Goal: Task Accomplishment & Management: Manage account settings

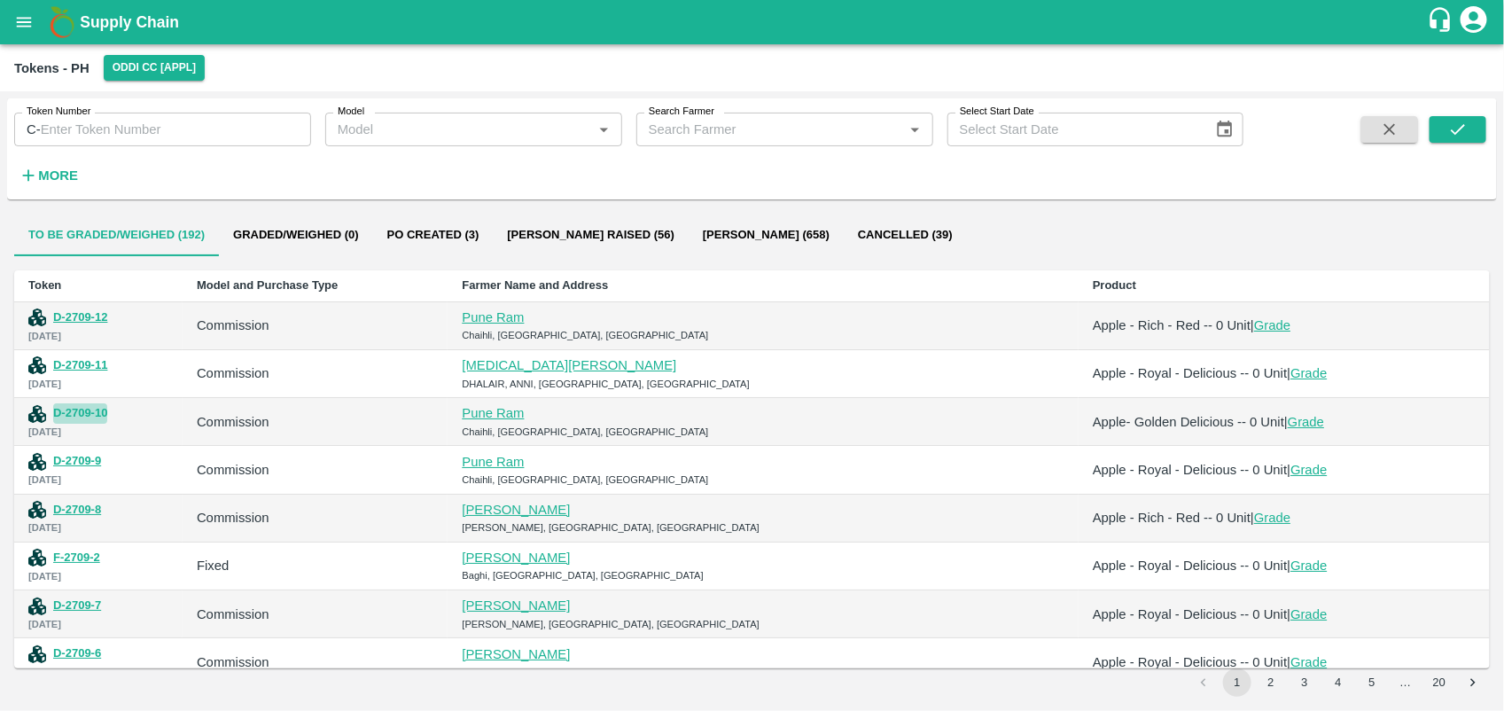
click at [84, 417] on button "D-2709-10" at bounding box center [80, 413] width 54 height 20
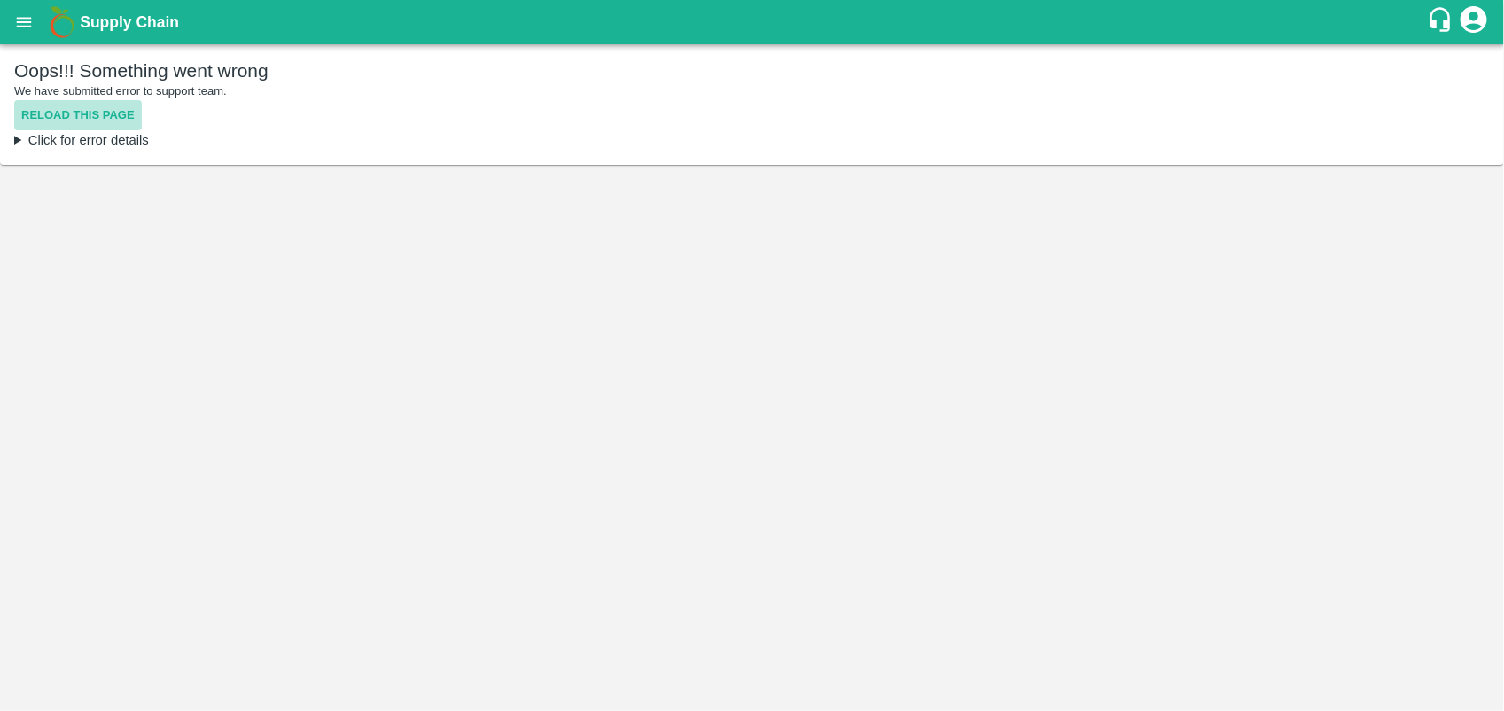
click at [111, 121] on button "Reload this page" at bounding box center [78, 115] width 128 height 31
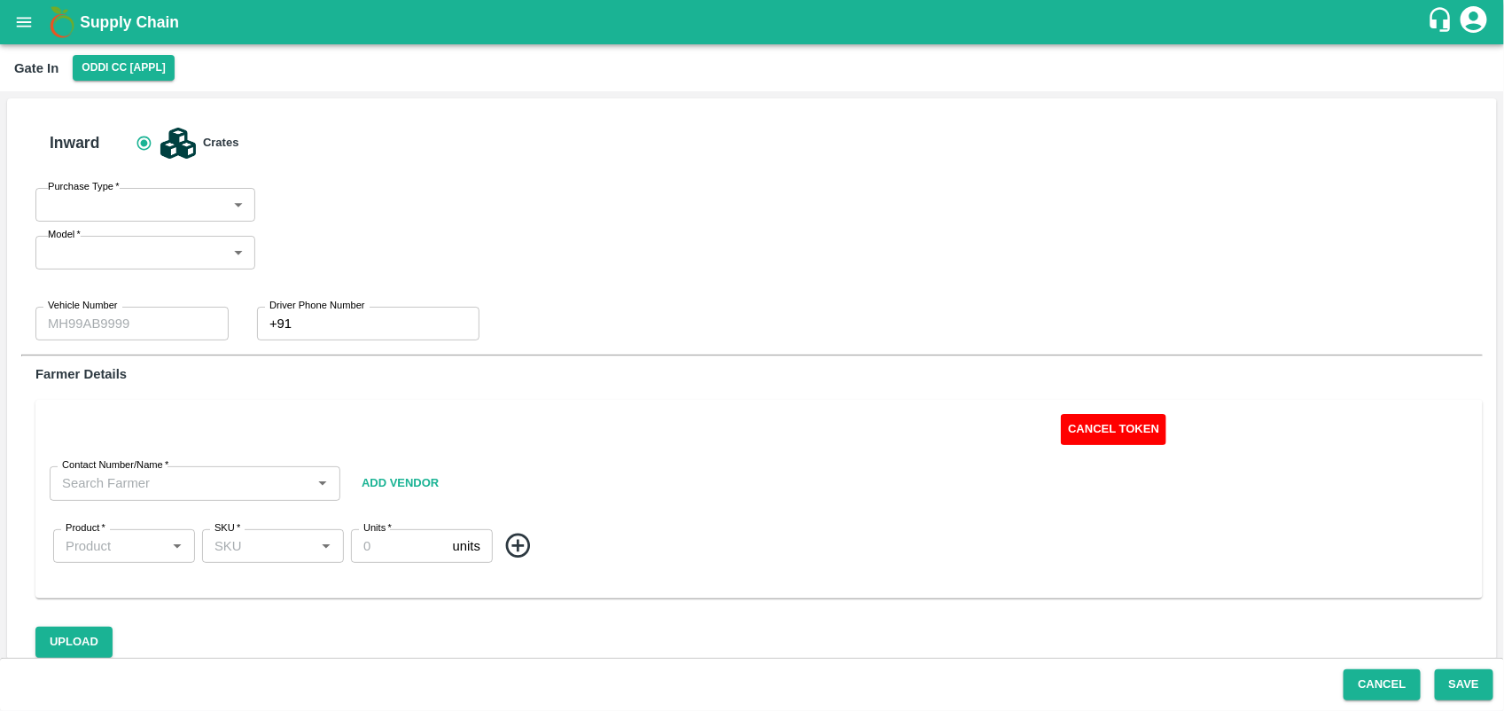
type input "Commission"
type input "HP92-1417"
type input "0"
type input "Pune Ram-9805261271"
type input "Apple- Golden Delicious"
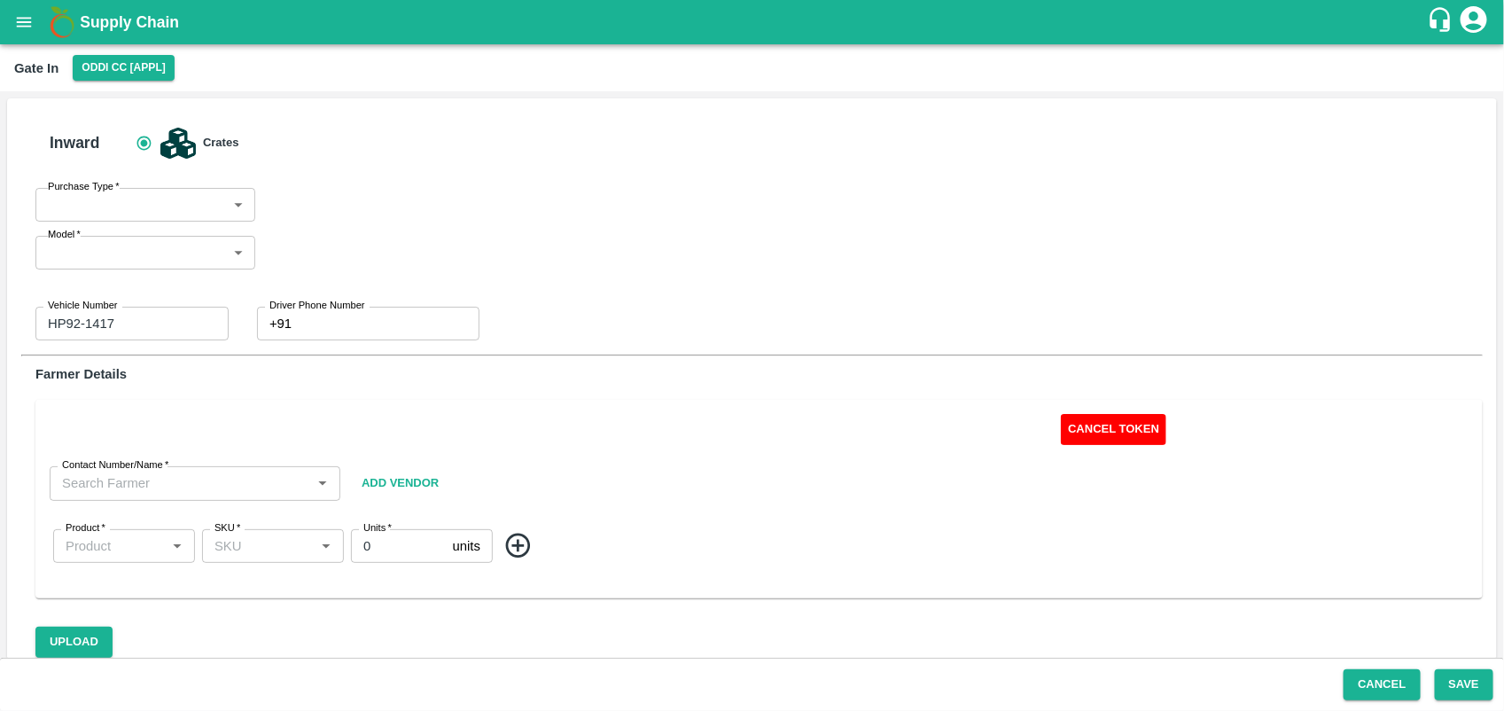
type input "SHIM-MIX"
drag, startPoint x: 521, startPoint y: 413, endPoint x: 157, endPoint y: 551, distance: 389.6
click at [157, 551] on div "D-2709-10 Cancel Token Contact Number/Name   * Contact Number/Name Add Vendor P…" at bounding box center [758, 500] width 1447 height 198
drag, startPoint x: 157, startPoint y: 551, endPoint x: 512, endPoint y: 408, distance: 383.3
click at [512, 408] on div "D-2709-10 Cancel Token Contact Number/Name   * Contact Number/Name Add Vendor P…" at bounding box center [758, 500] width 1447 height 198
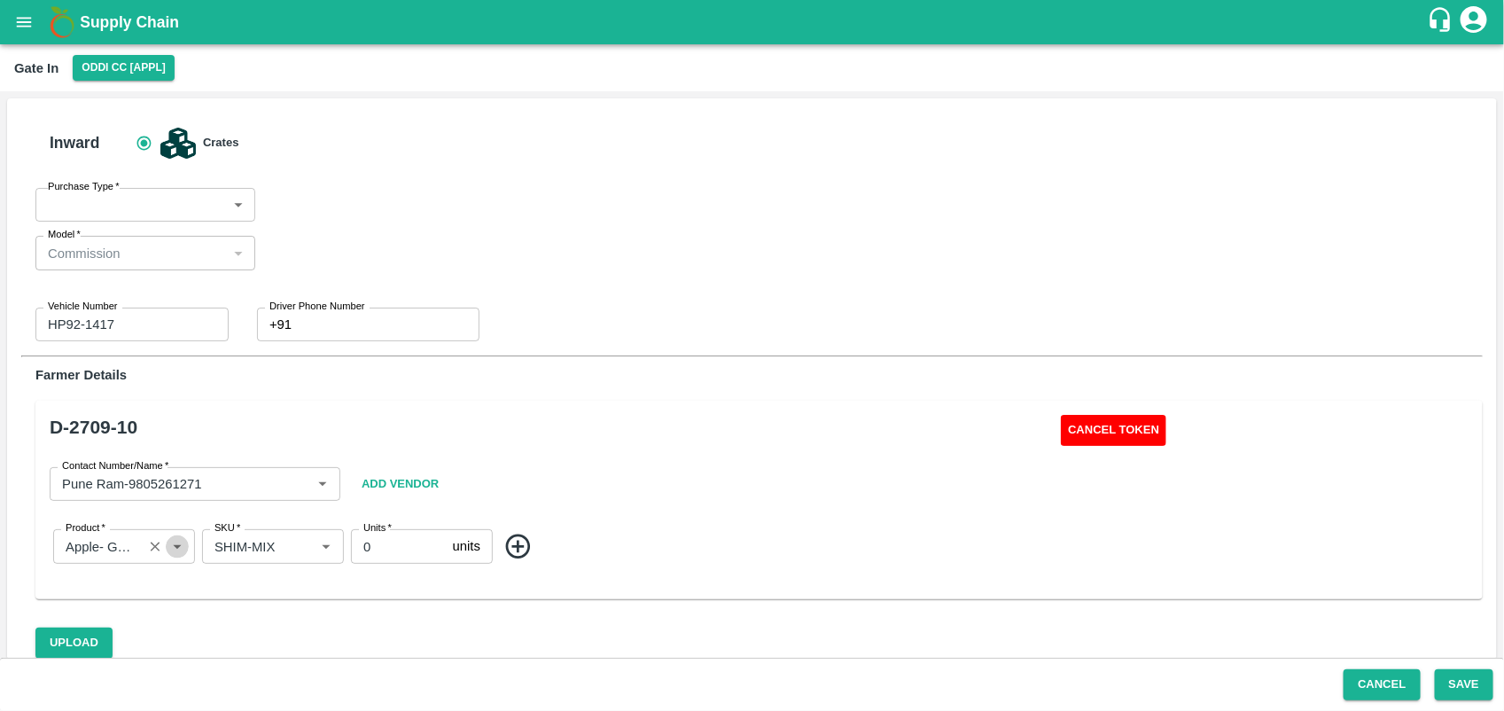
click at [174, 546] on icon "Open" at bounding box center [177, 545] width 19 height 19
click at [399, 448] on button "Add Vendor" at bounding box center [399, 484] width 91 height 76
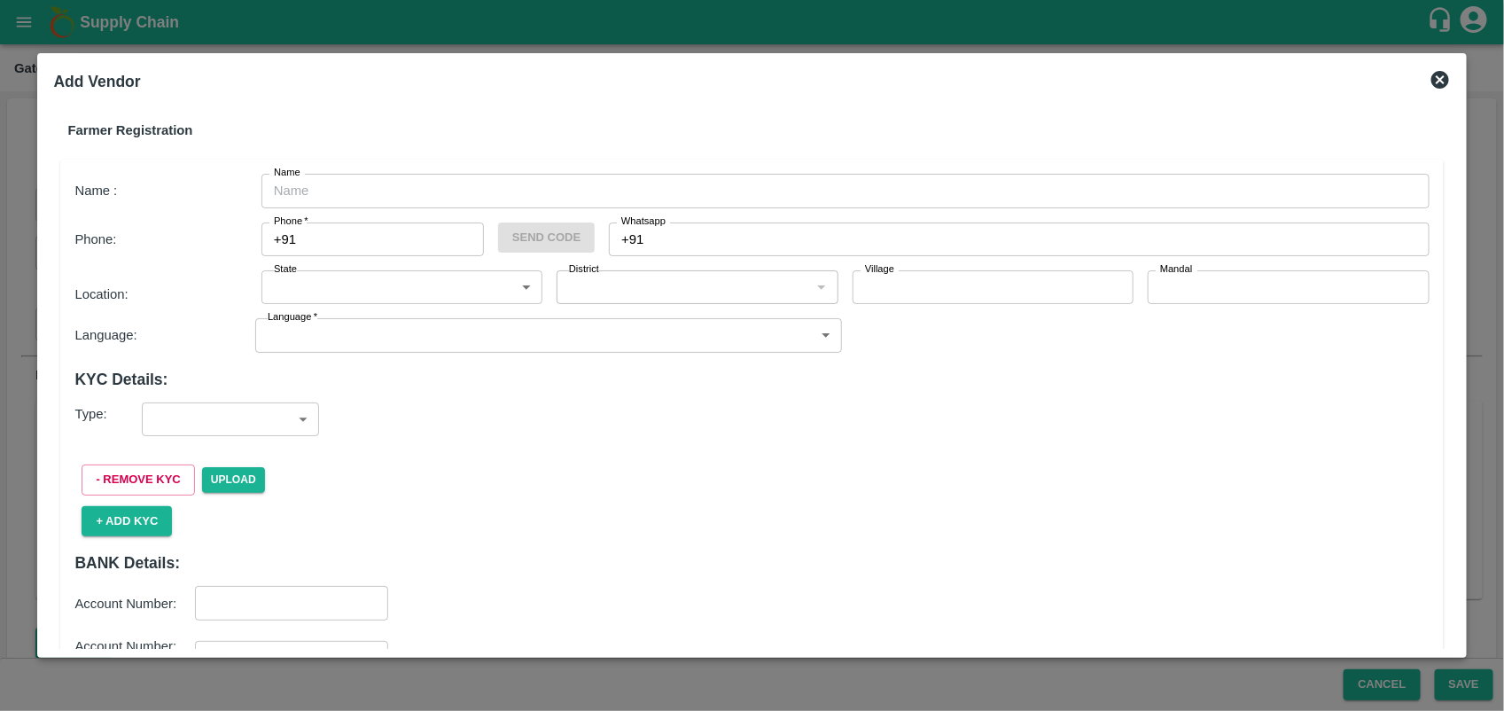
click at [1441, 80] on icon at bounding box center [1440, 79] width 21 height 21
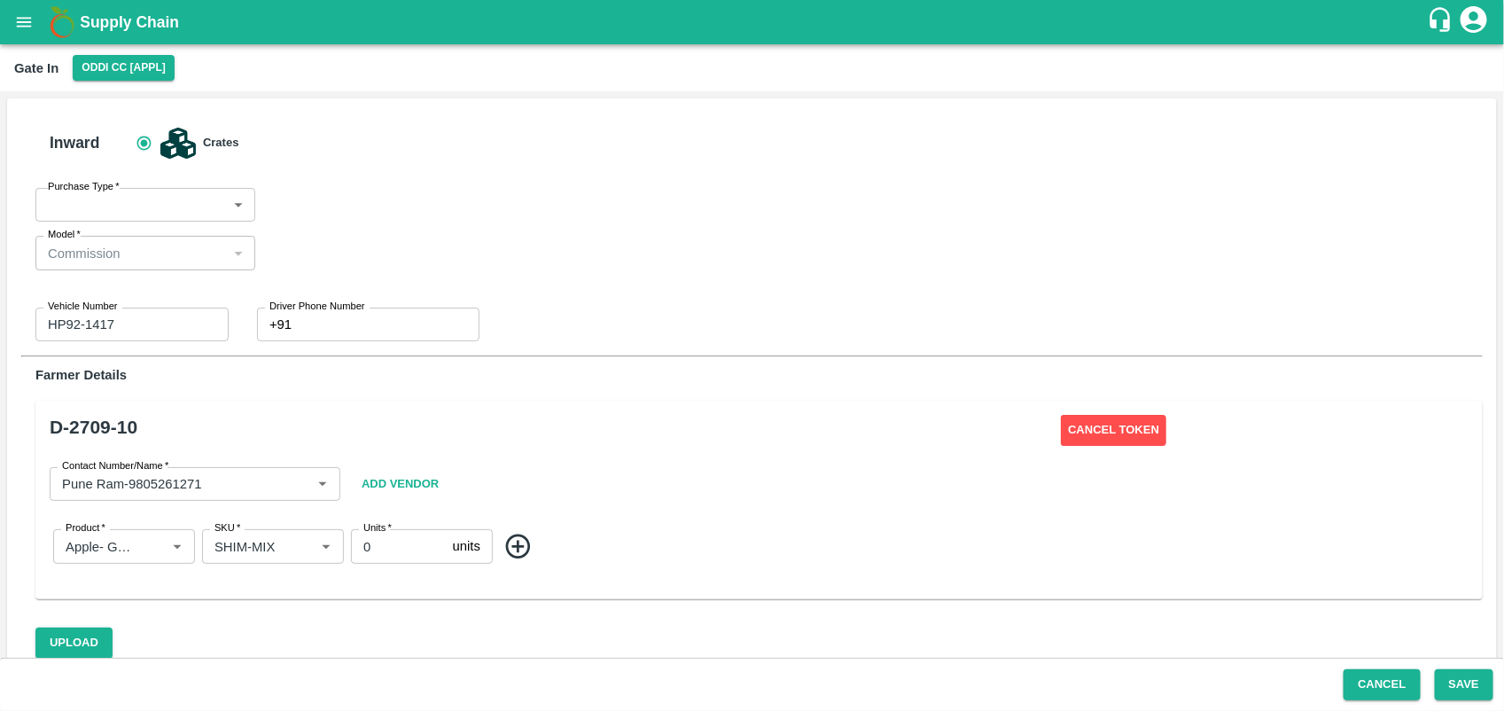
click at [1112, 422] on button "Cancel Token" at bounding box center [1113, 430] width 105 height 31
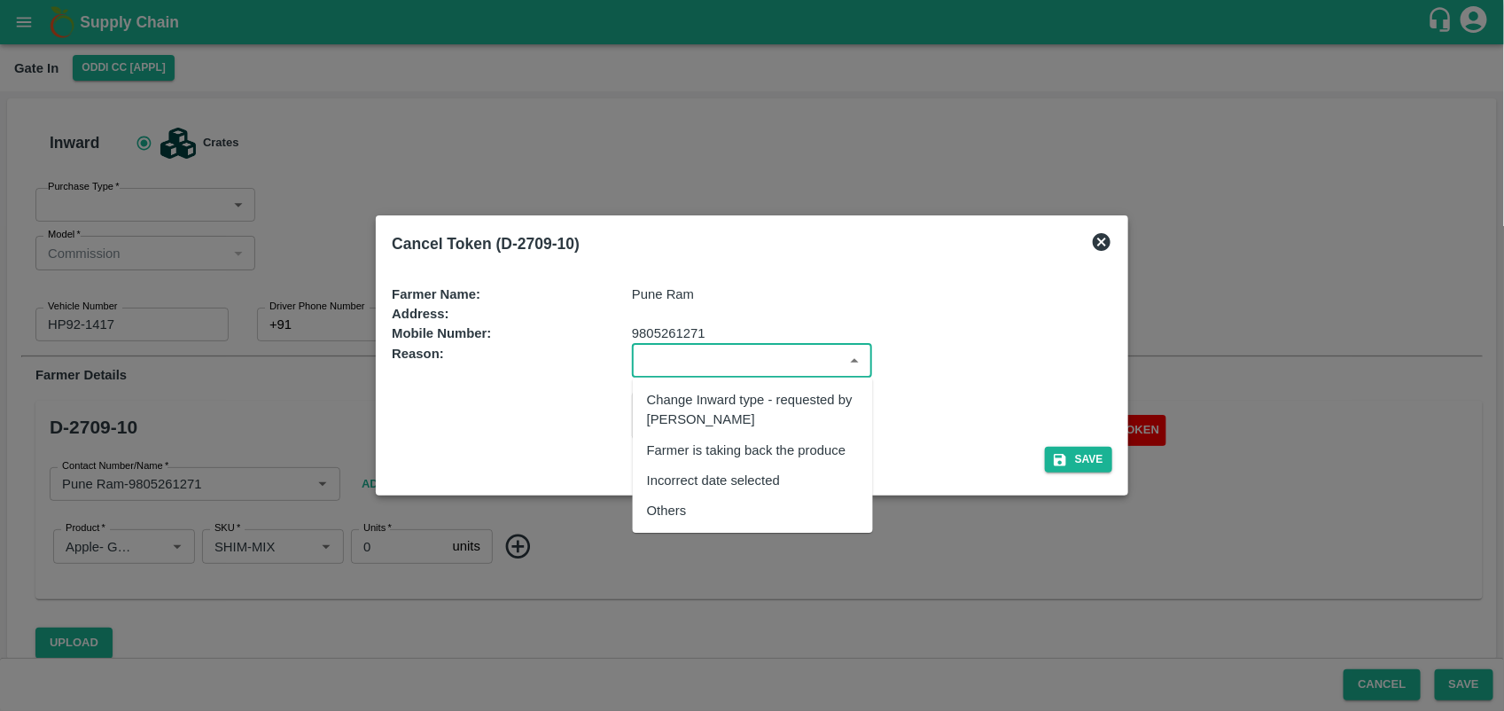
drag, startPoint x: 689, startPoint y: 364, endPoint x: 705, endPoint y: 415, distance: 53.0
click at [705, 415] on body "Supply Chain Gate In Oddi CC [APPL] Inward Crates Purchase Type   * ​ Purchase …" at bounding box center [752, 355] width 1504 height 711
click at [682, 501] on div "Others" at bounding box center [667, 510] width 40 height 19
type input "Others"
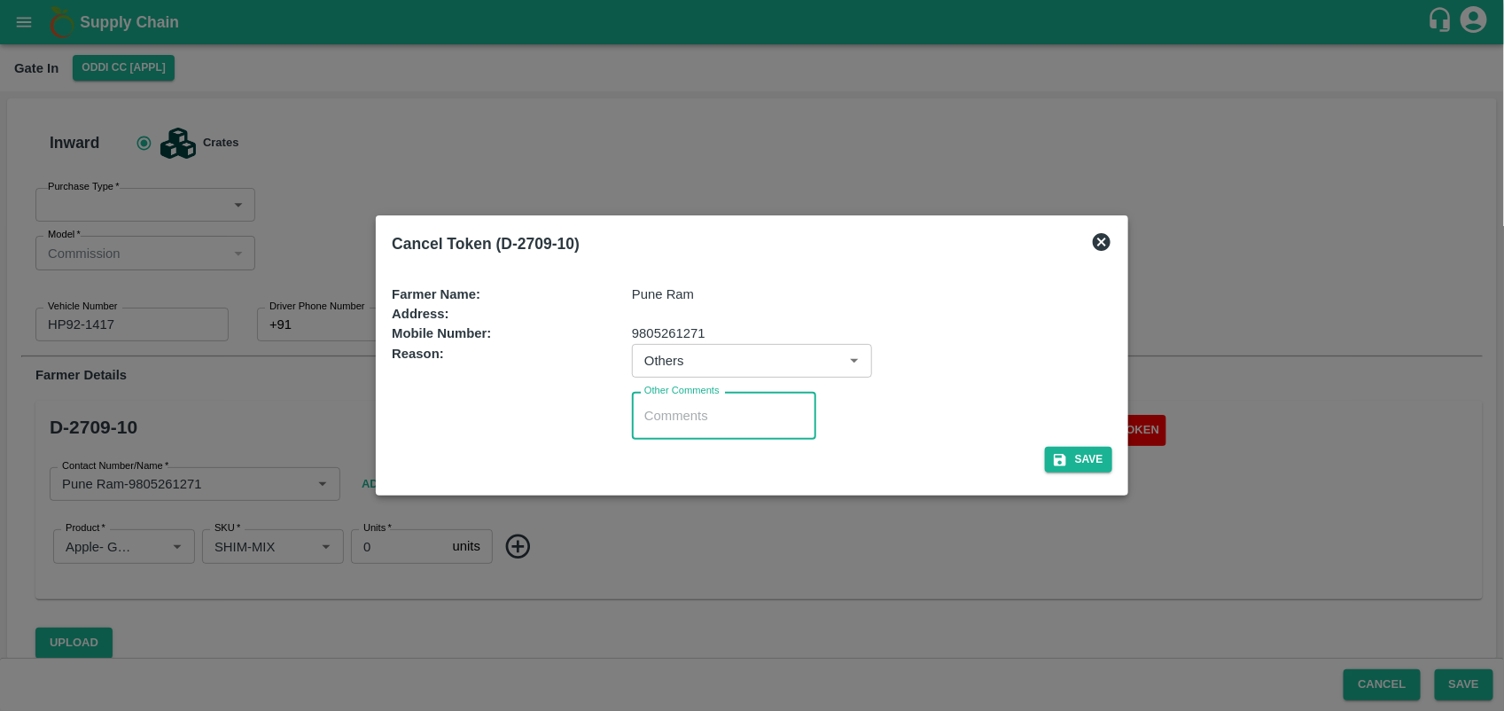
click at [715, 409] on textarea "Other Comments" at bounding box center [724, 416] width 160 height 19
type textarea "REJECT"
click at [1106, 463] on button "Save" at bounding box center [1078, 460] width 67 height 26
